Goal: Information Seeking & Learning: Learn about a topic

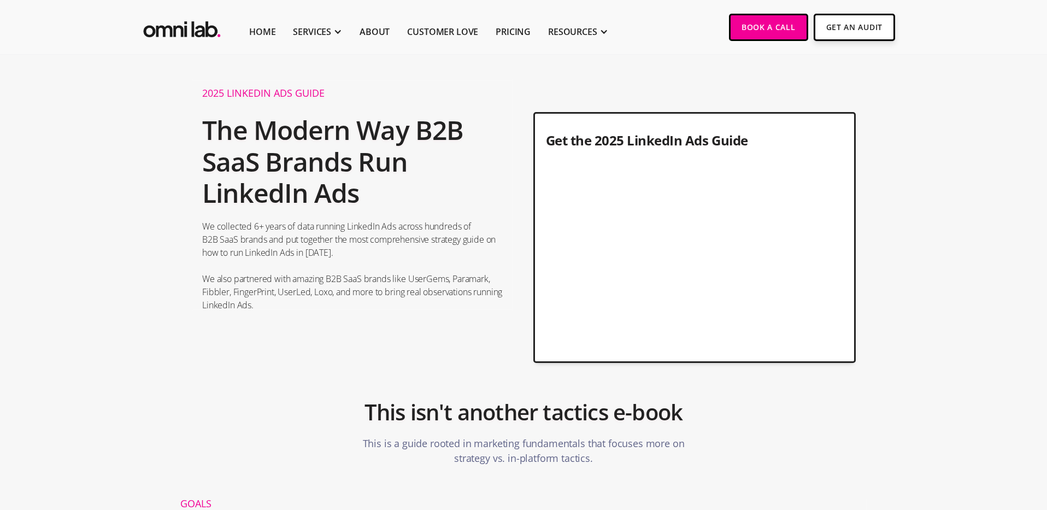
scroll to position [12, 0]
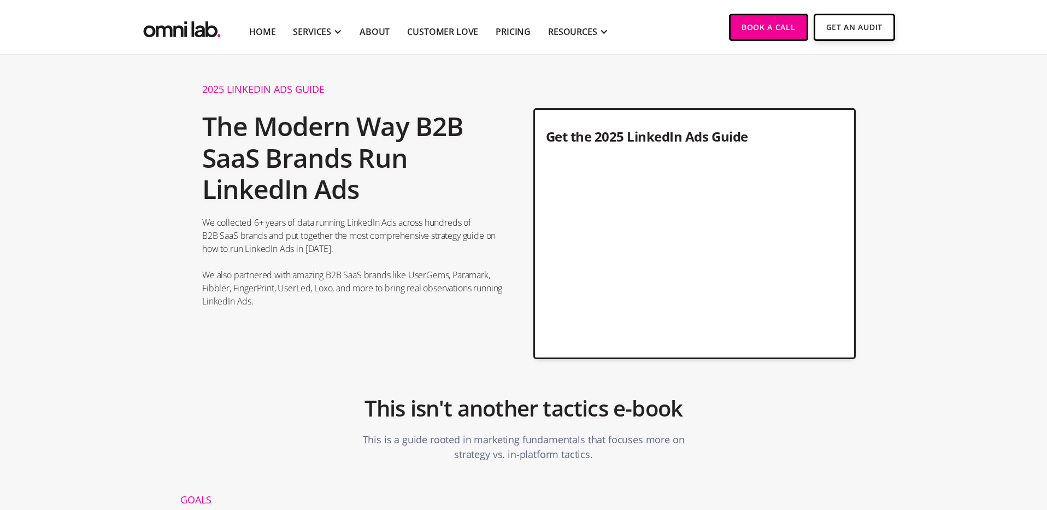
click at [331, 27] on div "SERVICES" at bounding box center [317, 31] width 49 height 45
click at [170, 28] on img "home" at bounding box center [182, 27] width 82 height 27
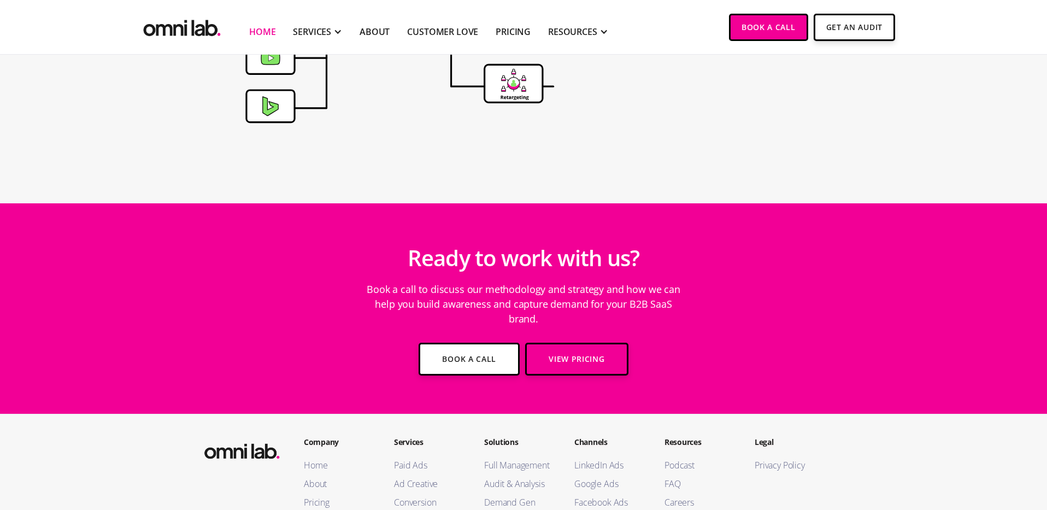
scroll to position [3760, 0]
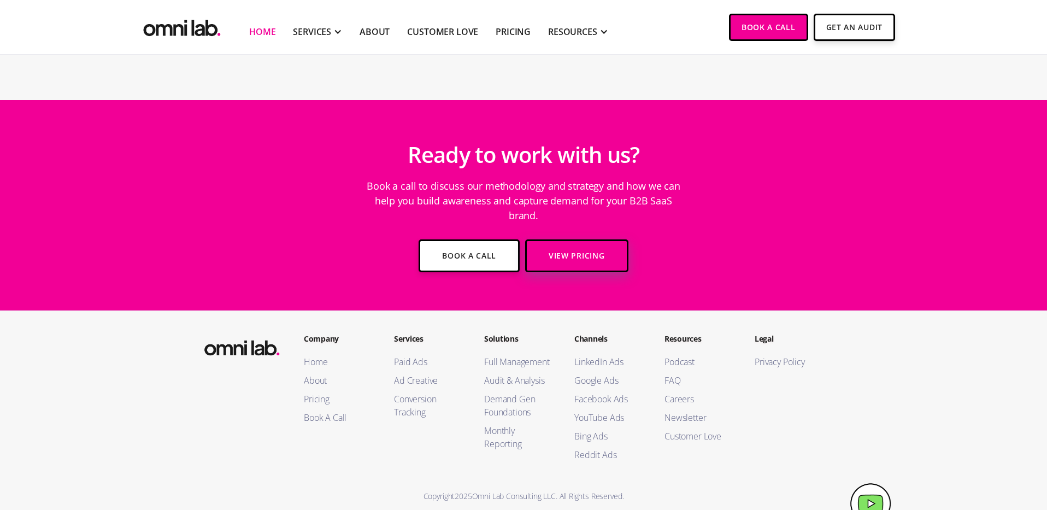
click at [550, 242] on link "View Pricing" at bounding box center [576, 255] width 103 height 33
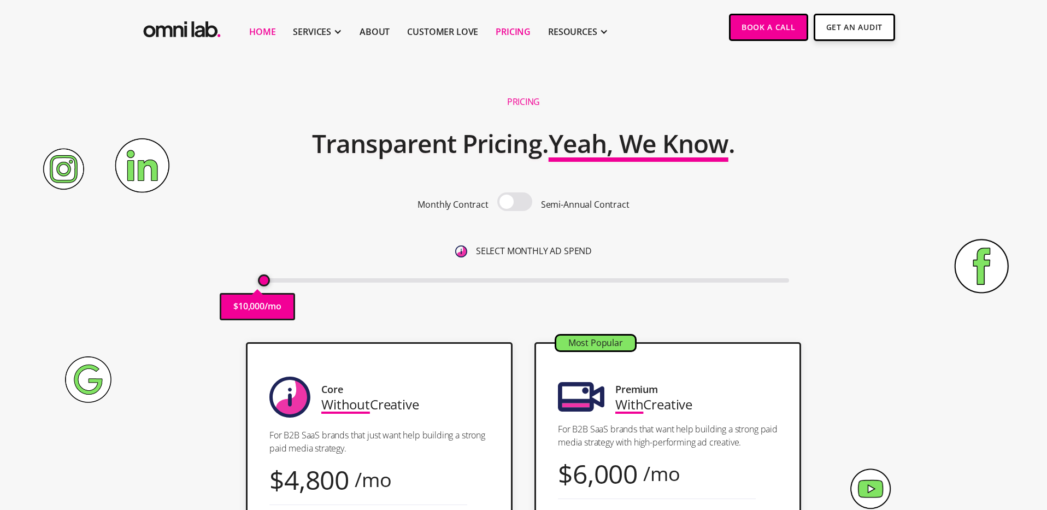
click at [261, 33] on link "Home" at bounding box center [262, 31] width 26 height 13
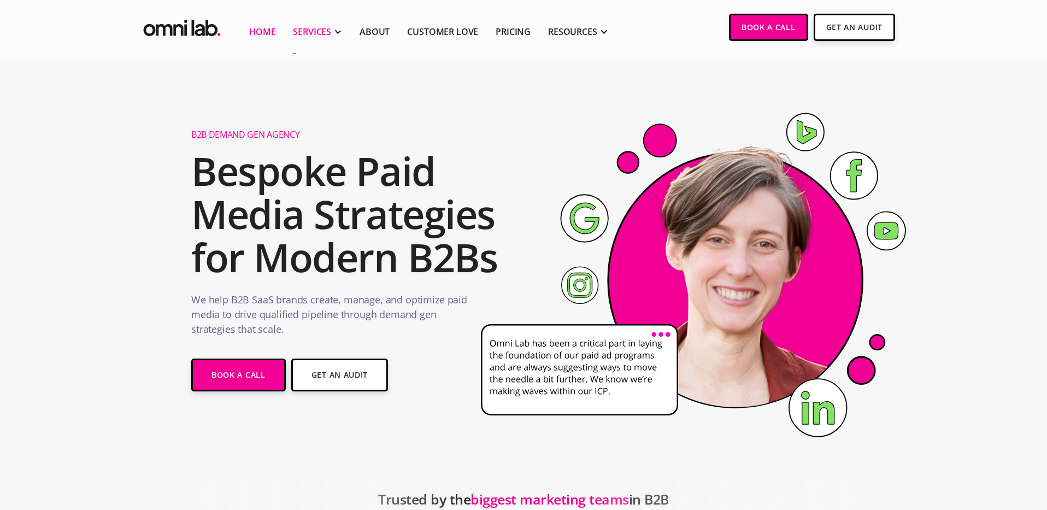
click at [304, 27] on div "SERVICES" at bounding box center [312, 31] width 38 height 13
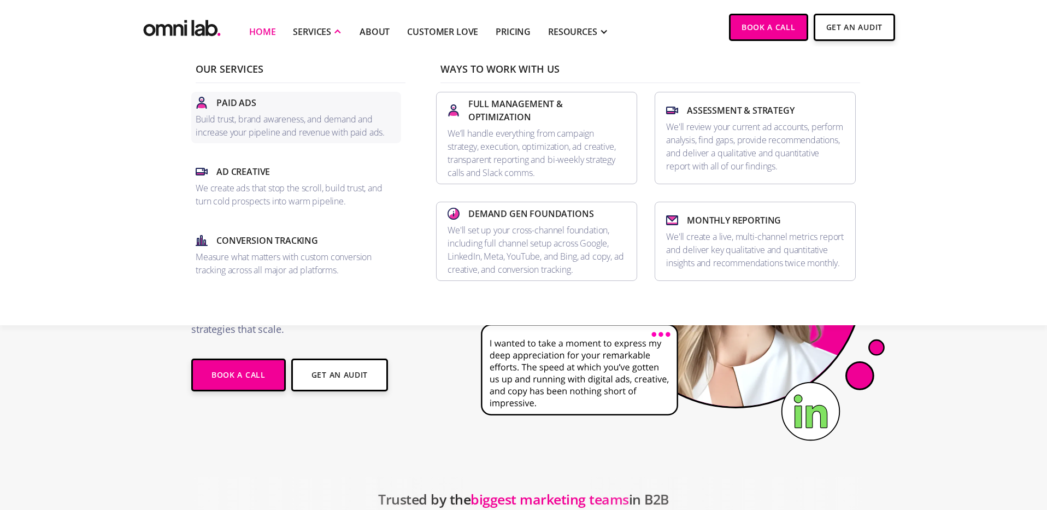
click at [293, 111] on link "Paid Ads Build trust, brand awareness, and demand and increase your pipeline an…" at bounding box center [296, 117] width 210 height 51
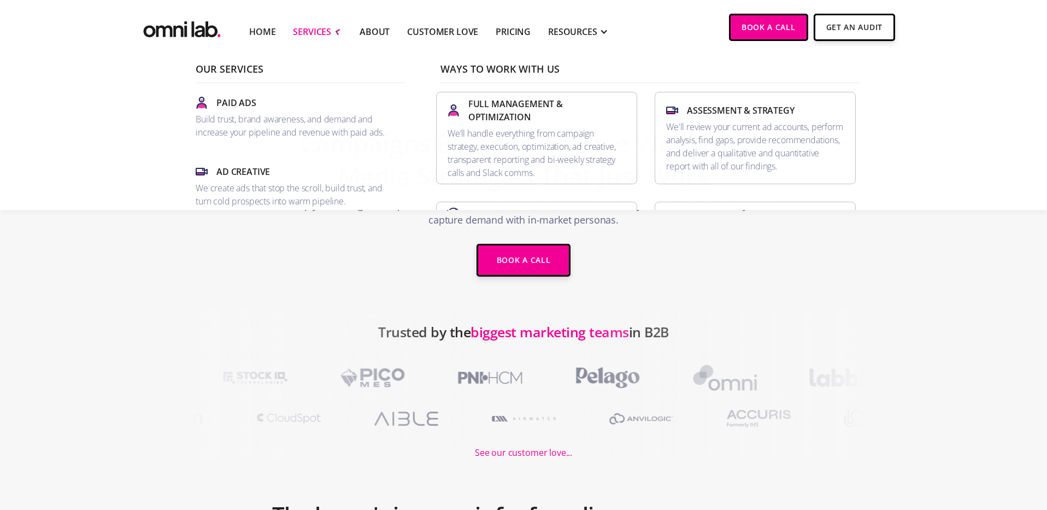
click at [319, 30] on div "SERVICES" at bounding box center [312, 31] width 38 height 13
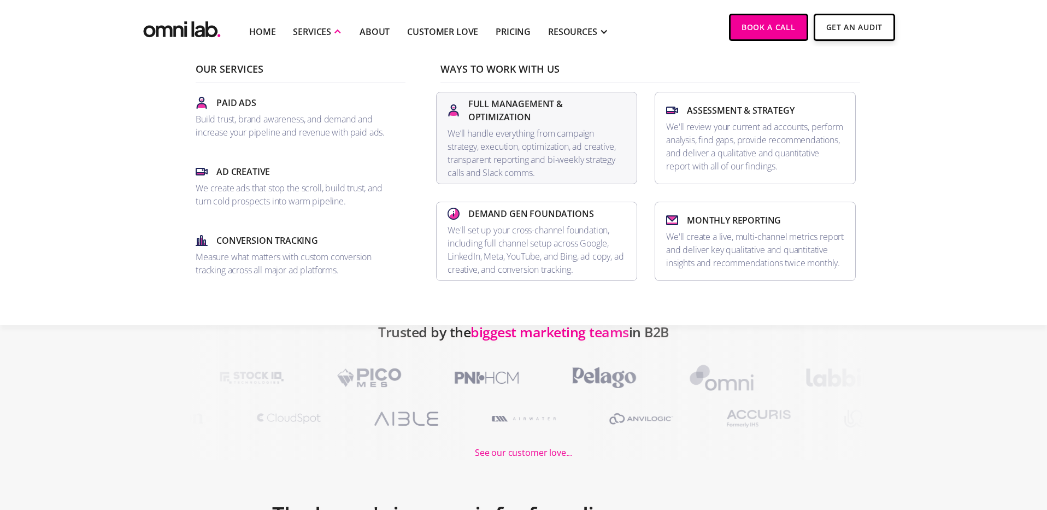
click at [528, 129] on p "We’ll handle everything from campaign strategy, execution, optimization, ad cre…" at bounding box center [537, 153] width 178 height 52
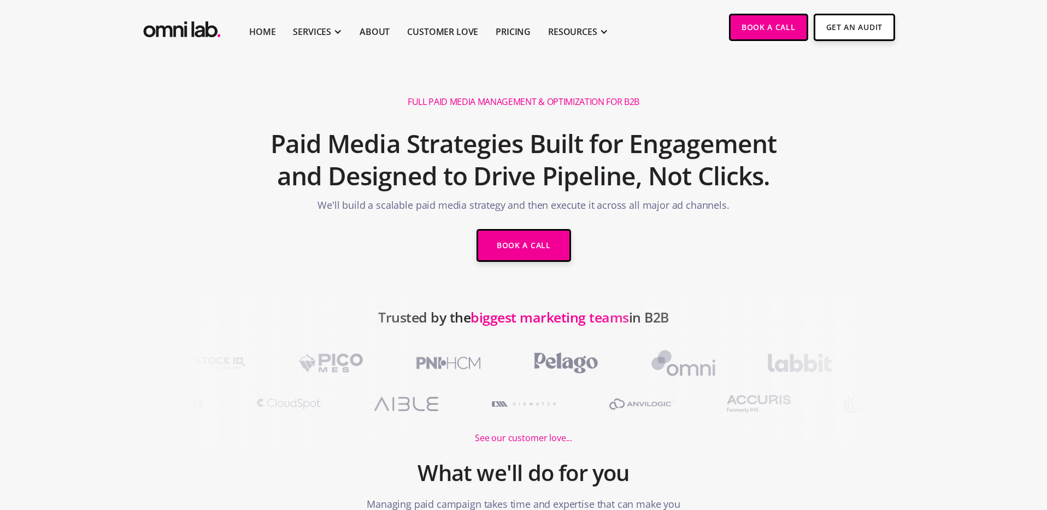
click at [512, 168] on h2 "Paid Media Strategies Built for Engagement and Designed to Drive Pipeline, Not …" at bounding box center [523, 160] width 520 height 77
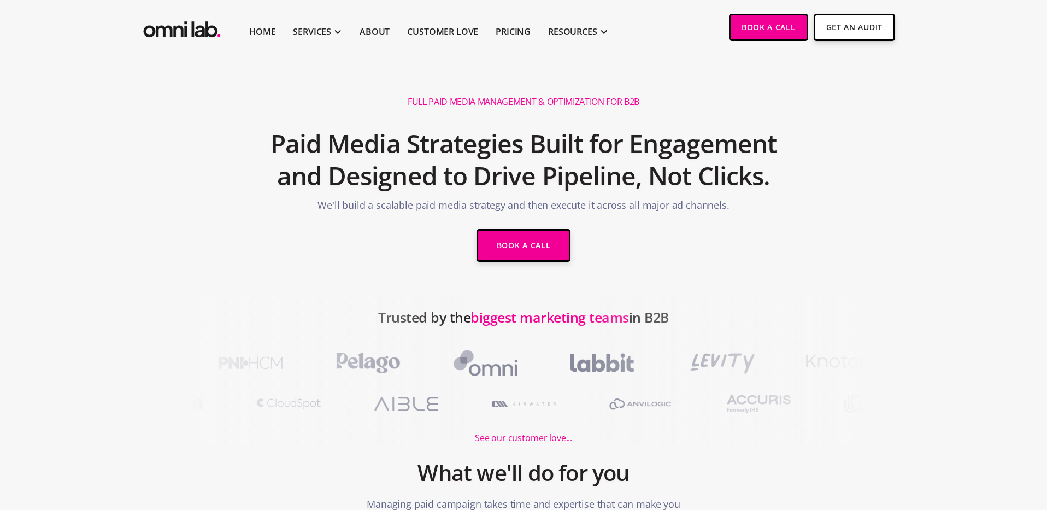
click at [191, 32] on img "home" at bounding box center [182, 27] width 82 height 27
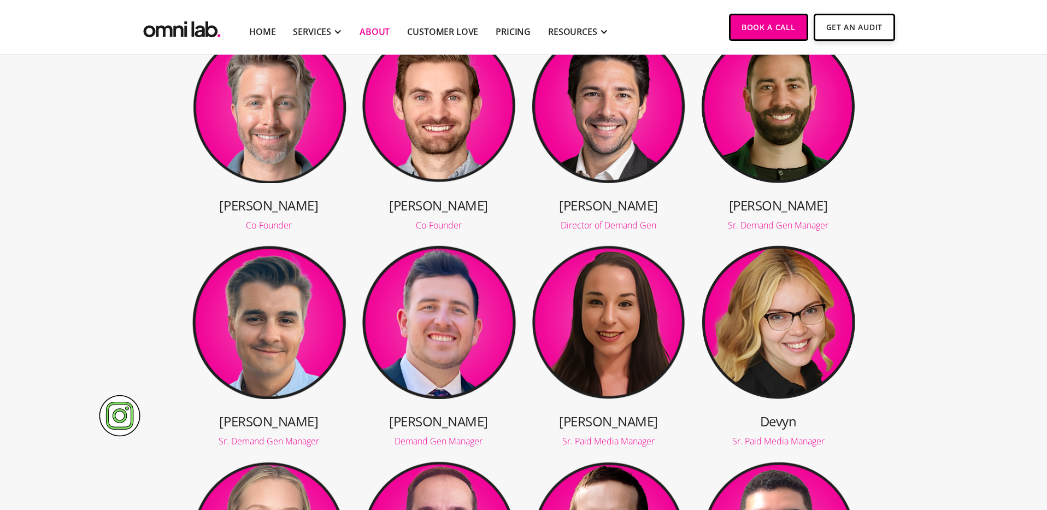
scroll to position [213, 0]
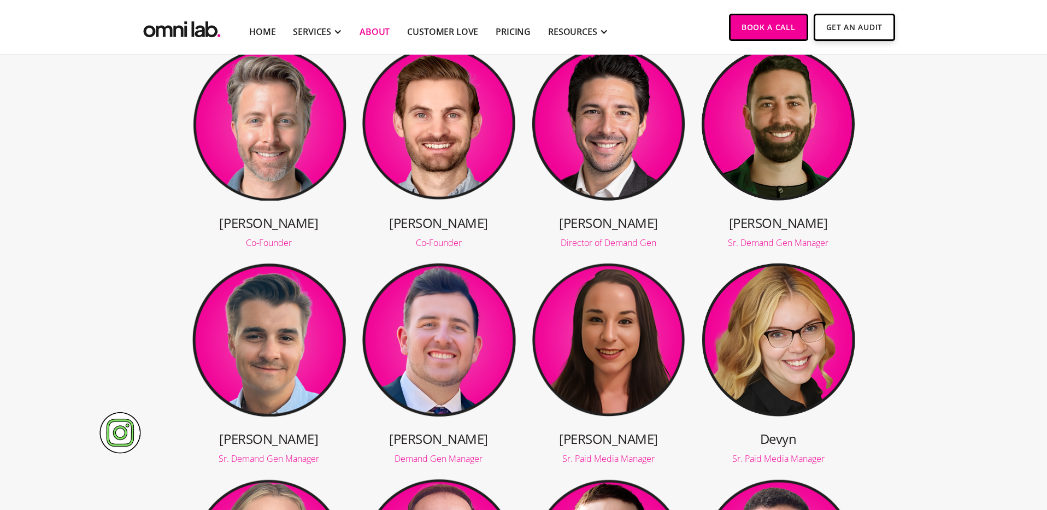
click at [267, 178] on img at bounding box center [268, 122] width 155 height 155
click at [265, 242] on div "Co-Founder" at bounding box center [268, 242] width 155 height 9
click at [260, 140] on img at bounding box center [268, 122] width 155 height 155
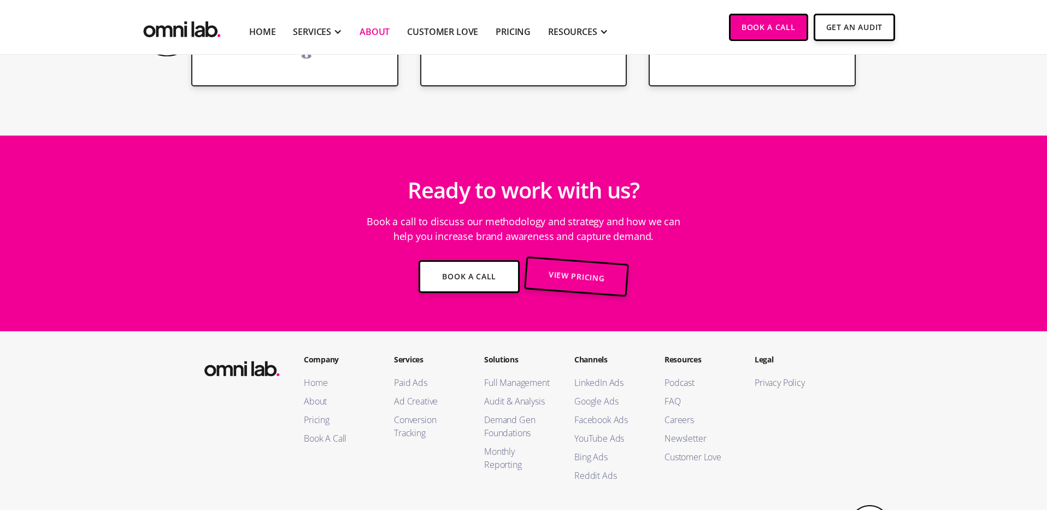
scroll to position [1967, 0]
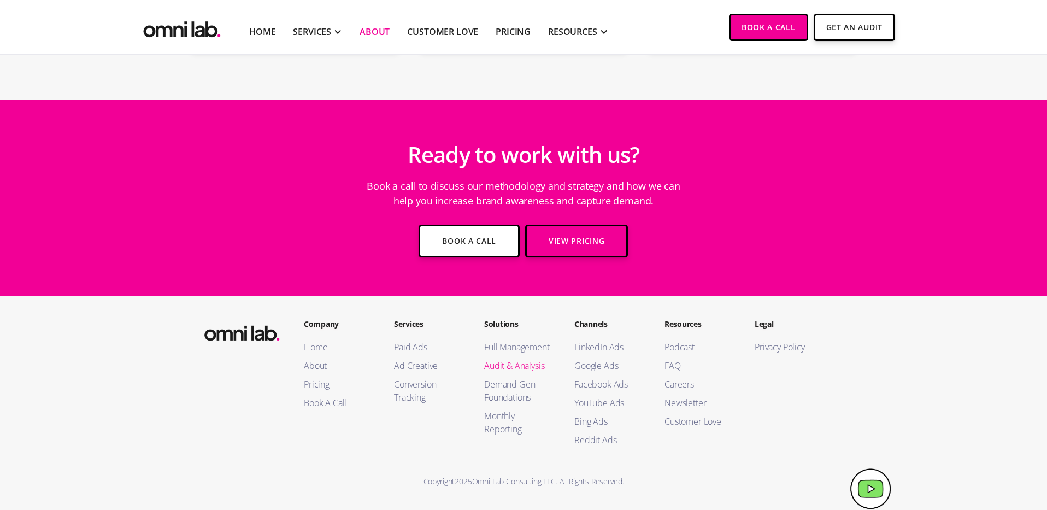
click at [501, 362] on link "Audit & Analysis" at bounding box center [518, 365] width 68 height 13
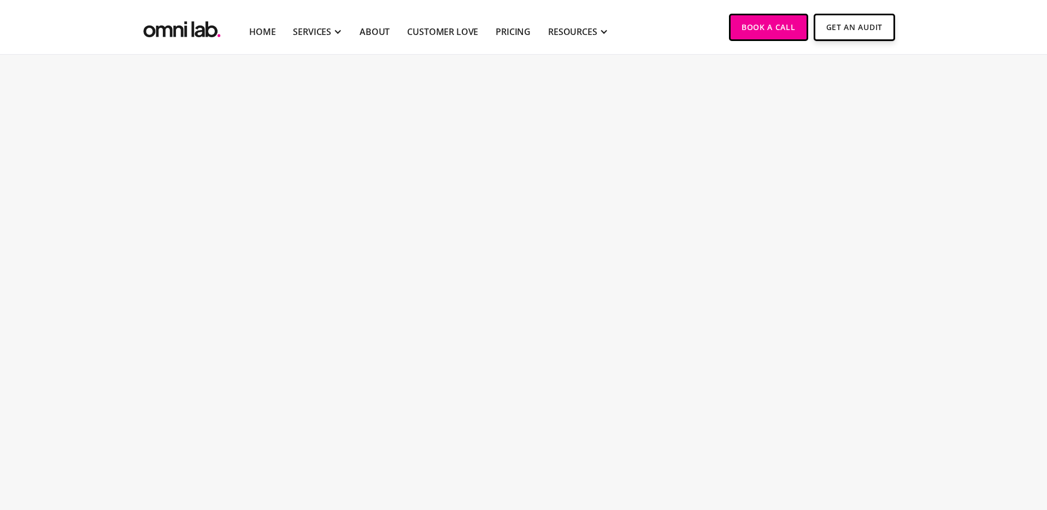
scroll to position [1630, 0]
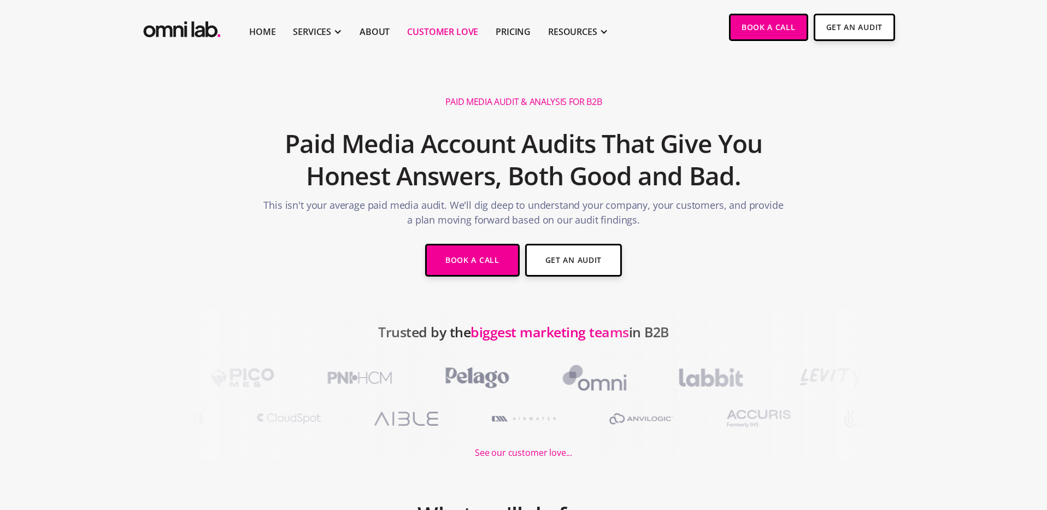
click at [443, 31] on link "Customer Love" at bounding box center [442, 31] width 71 height 13
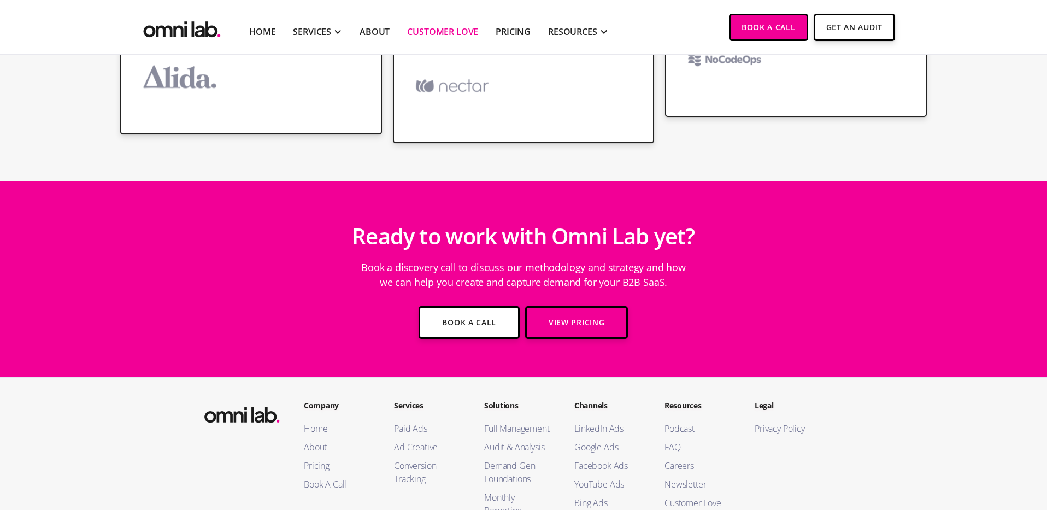
scroll to position [2189, 0]
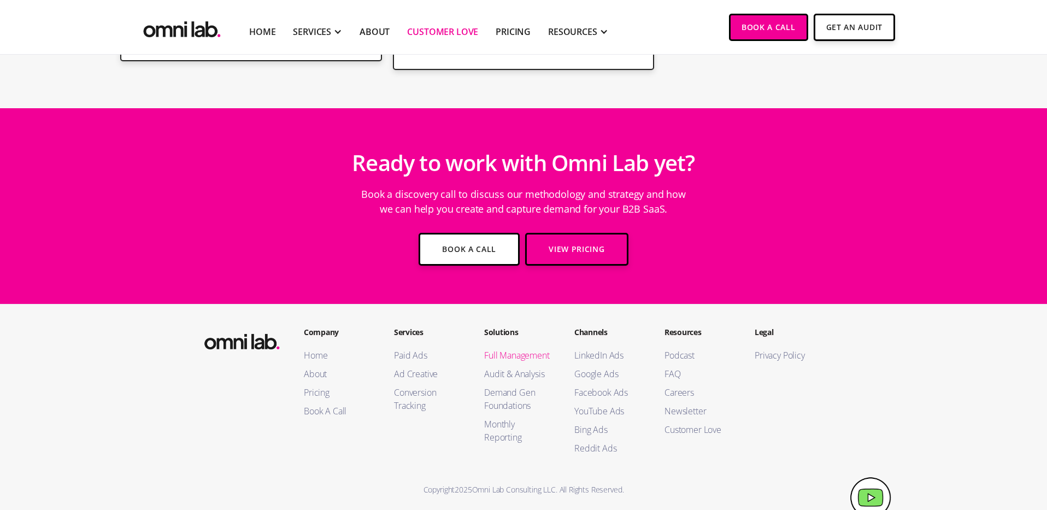
click at [512, 349] on link "Full Management" at bounding box center [518, 355] width 68 height 13
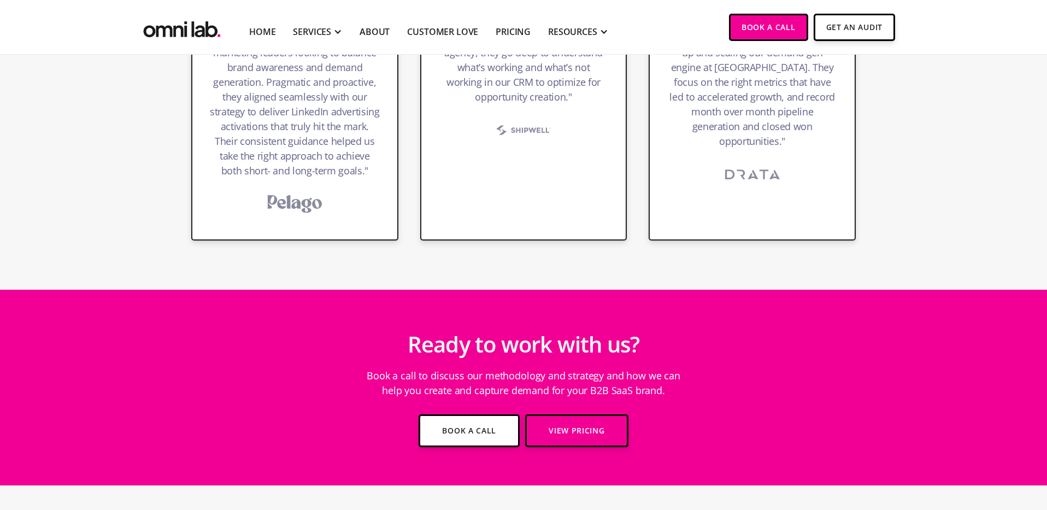
scroll to position [3983, 0]
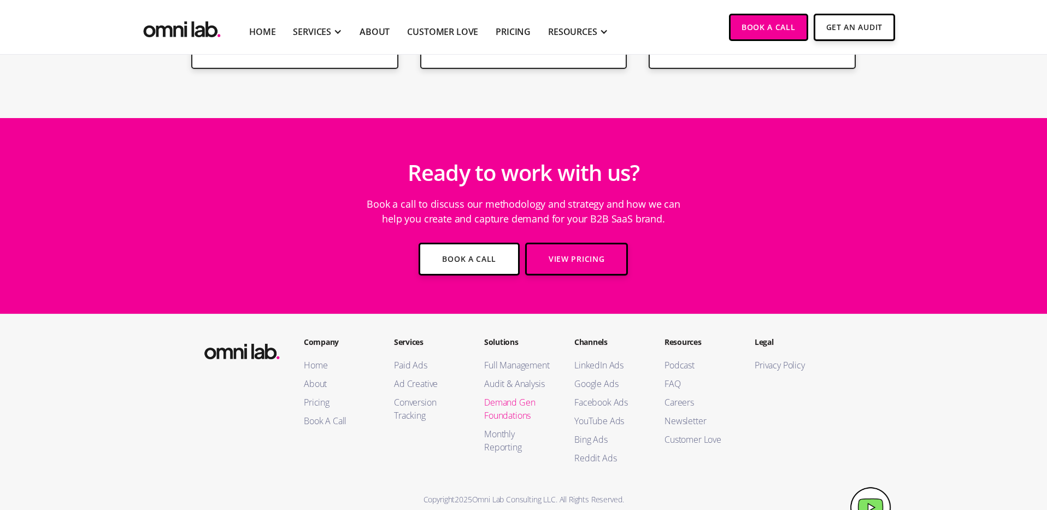
click at [509, 396] on link "Demand Gen Foundations" at bounding box center [518, 409] width 68 height 26
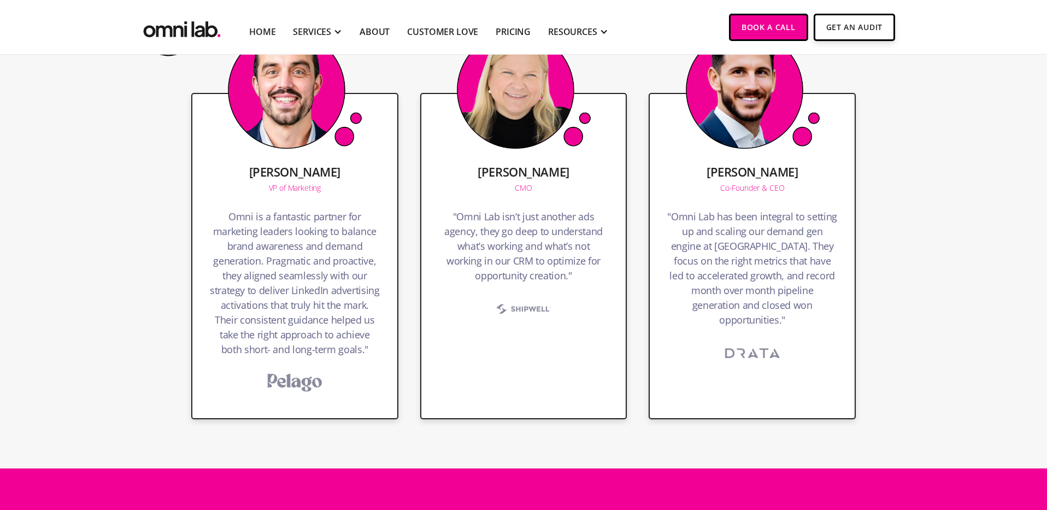
scroll to position [3354, 0]
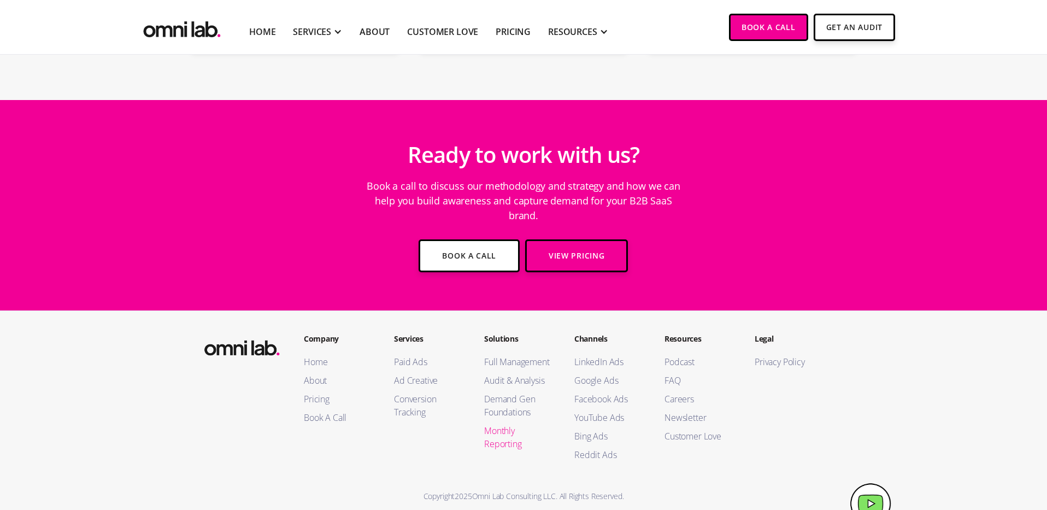
click at [497, 424] on link "Monthly Reporting" at bounding box center [518, 437] width 68 height 26
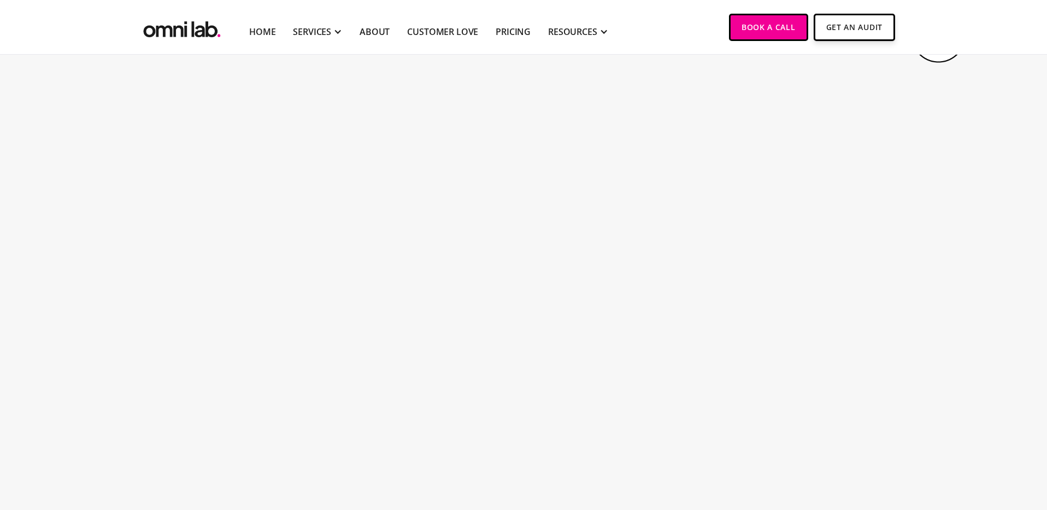
scroll to position [1531, 0]
click at [178, 32] on img "home" at bounding box center [182, 27] width 82 height 27
